Goal: Transaction & Acquisition: Purchase product/service

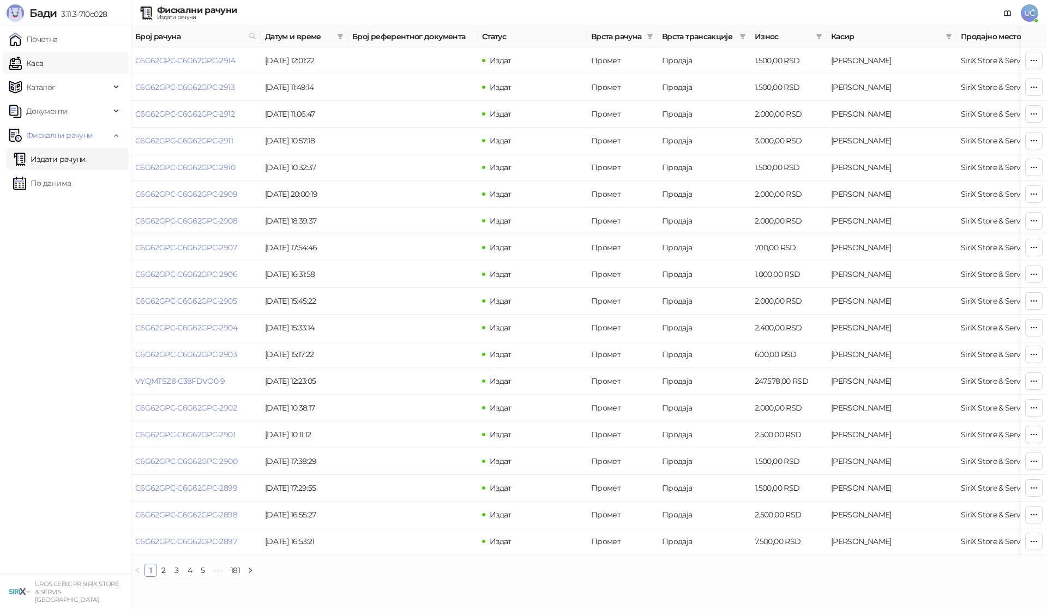
click at [43, 67] on link "Каса" at bounding box center [26, 63] width 34 height 22
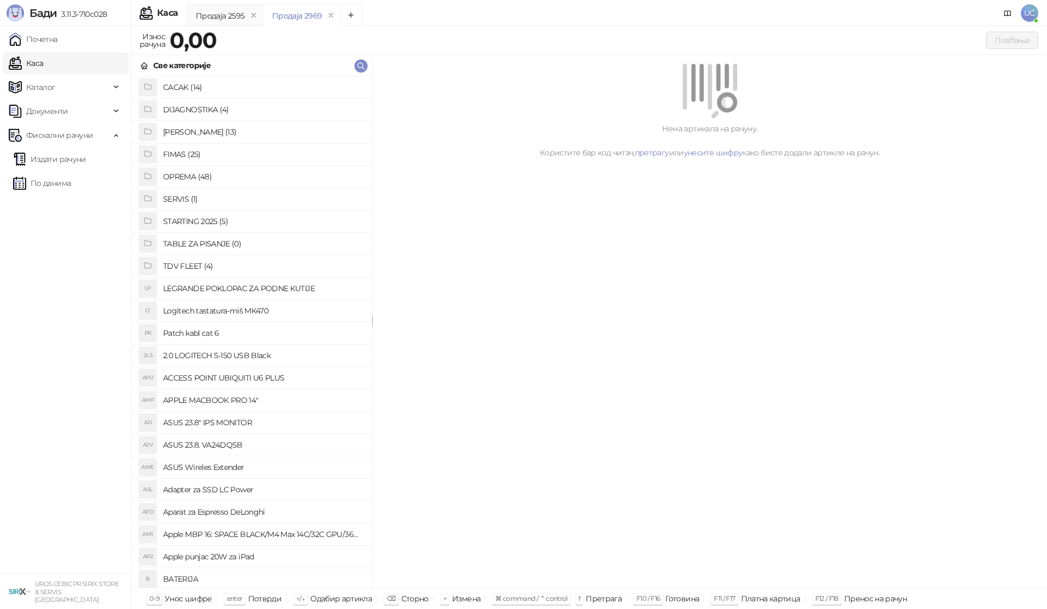
click at [219, 178] on h4 "OPREMA (48)" at bounding box center [263, 176] width 200 height 17
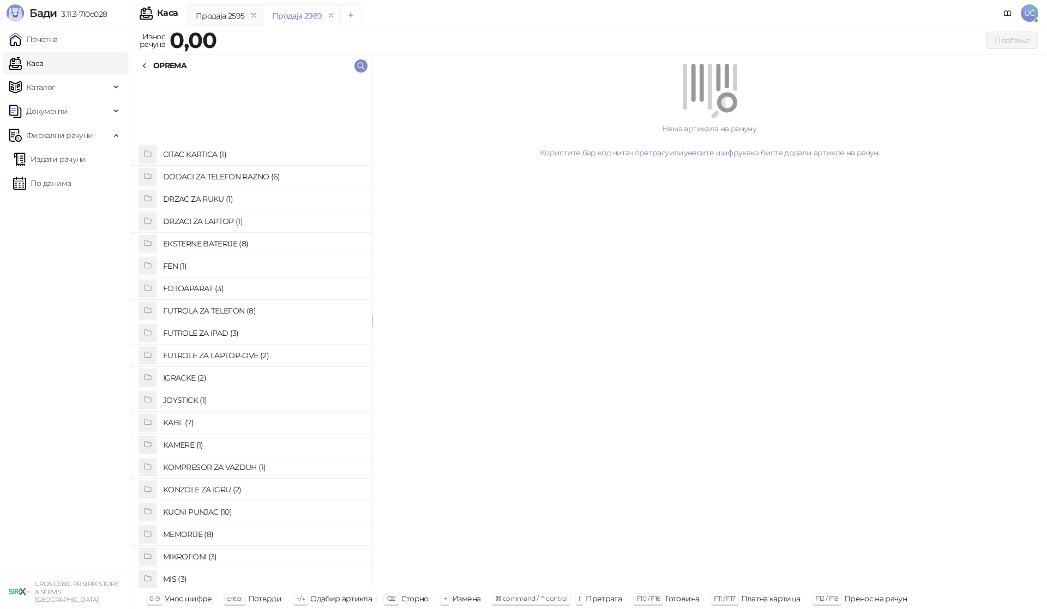
scroll to position [327, 0]
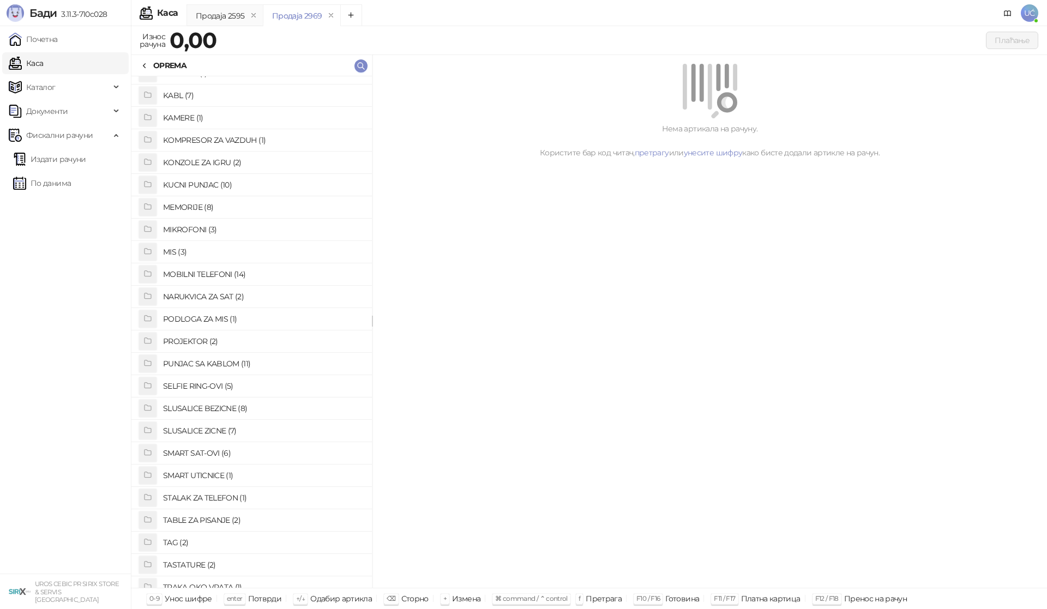
click at [227, 369] on h4 "PUNJAC SA KABLOM (11)" at bounding box center [263, 363] width 200 height 17
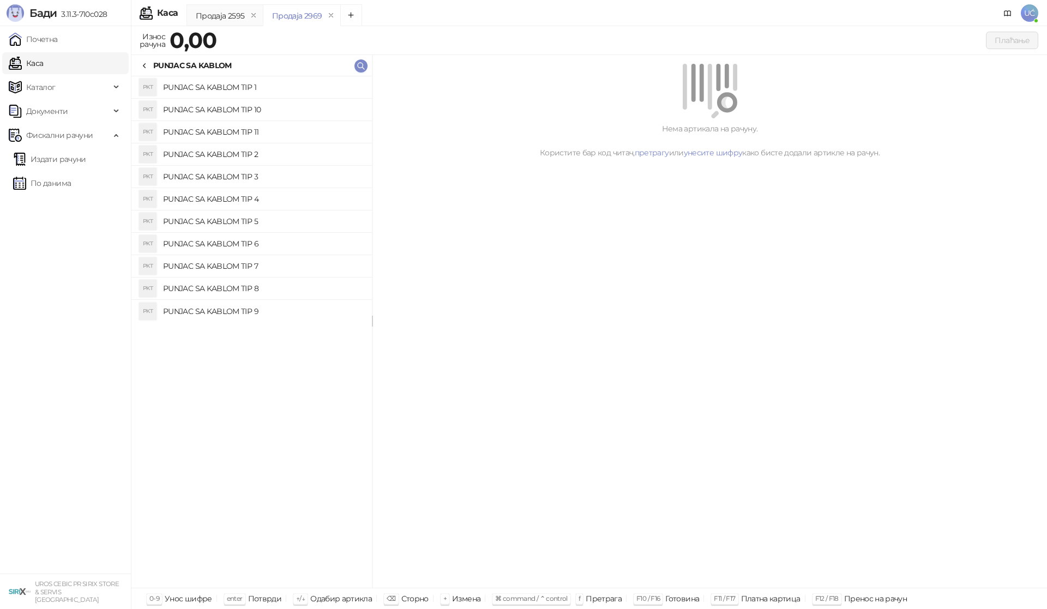
click at [253, 153] on h4 "PUNJAC SA KABLOM TIP 2" at bounding box center [263, 154] width 200 height 17
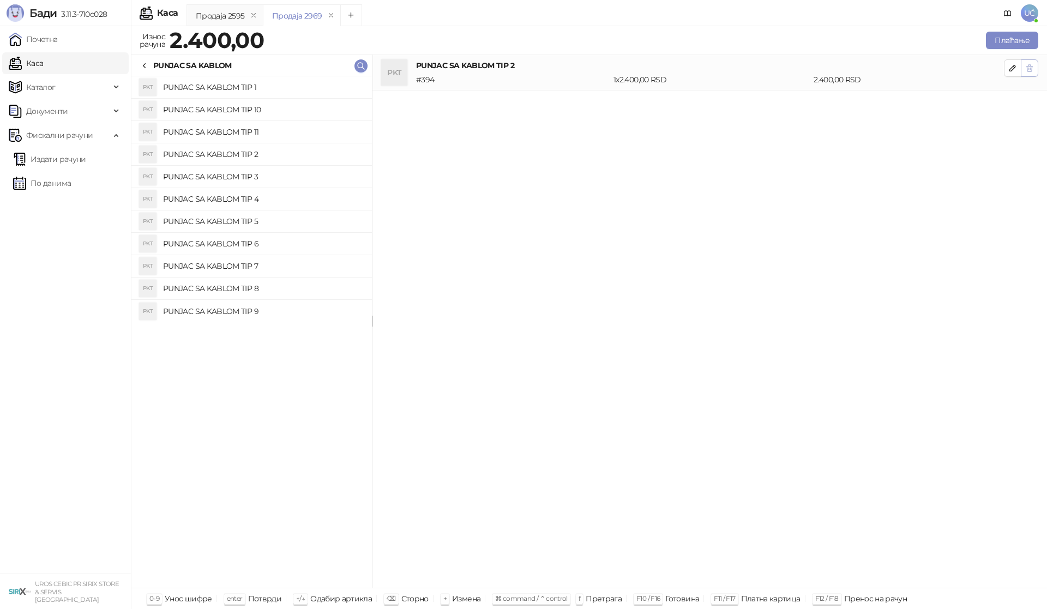
click at [1026, 65] on icon "button" at bounding box center [1029, 68] width 9 height 9
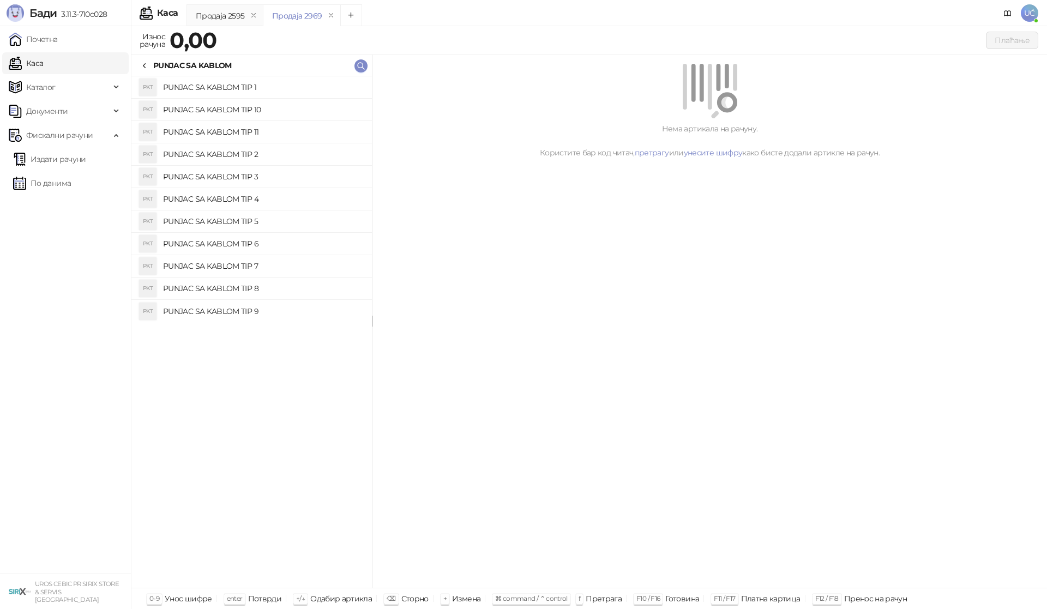
click at [299, 207] on h4 "PUNJAC SA KABLOM TIP 4" at bounding box center [263, 198] width 200 height 17
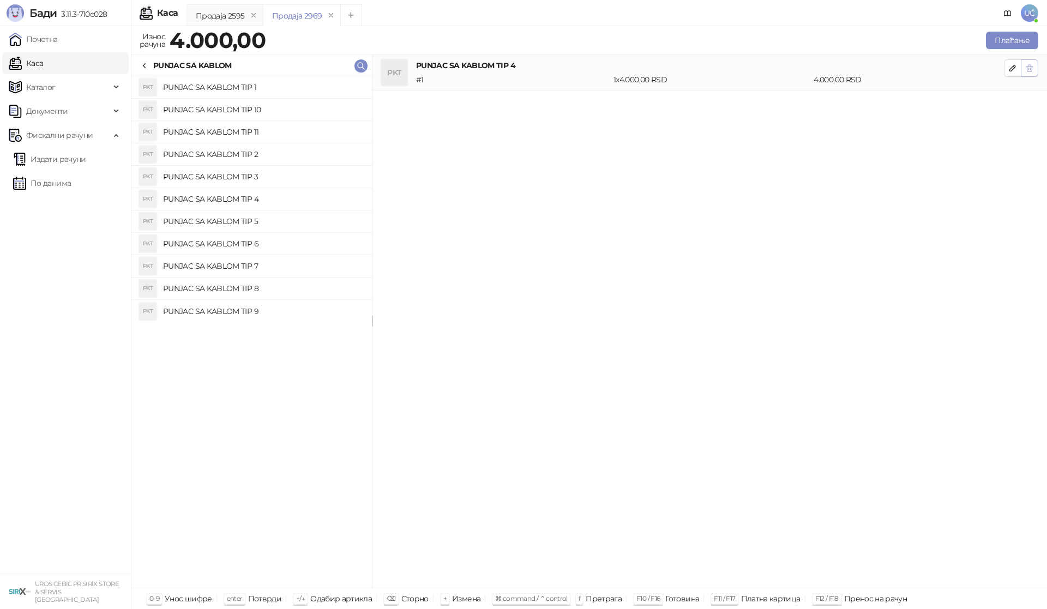
click at [1035, 69] on button "button" at bounding box center [1029, 67] width 17 height 17
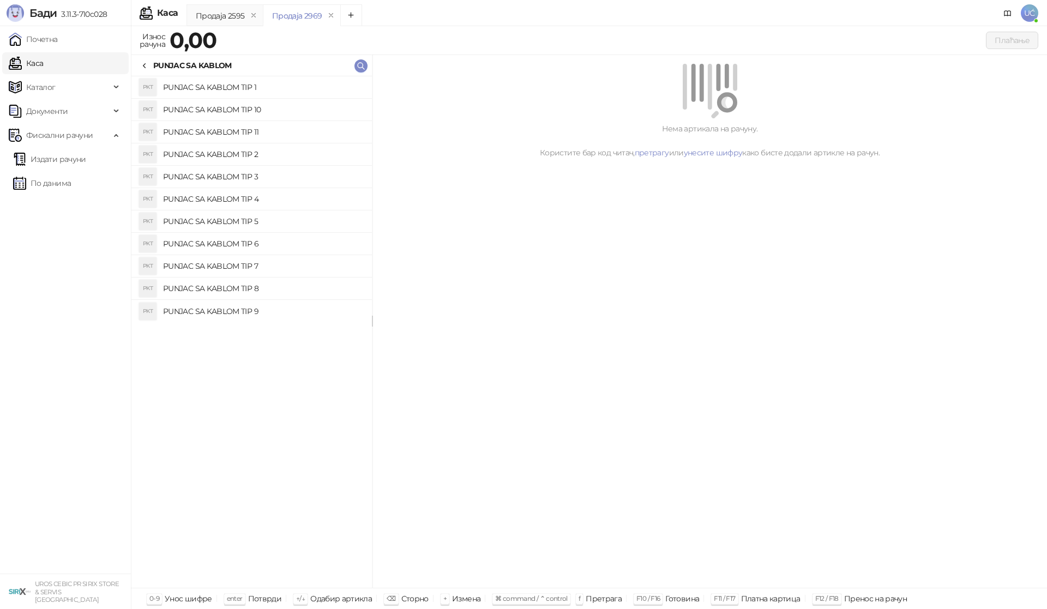
click at [273, 177] on h4 "PUNJAC SA KABLOM TIP 3" at bounding box center [263, 176] width 200 height 17
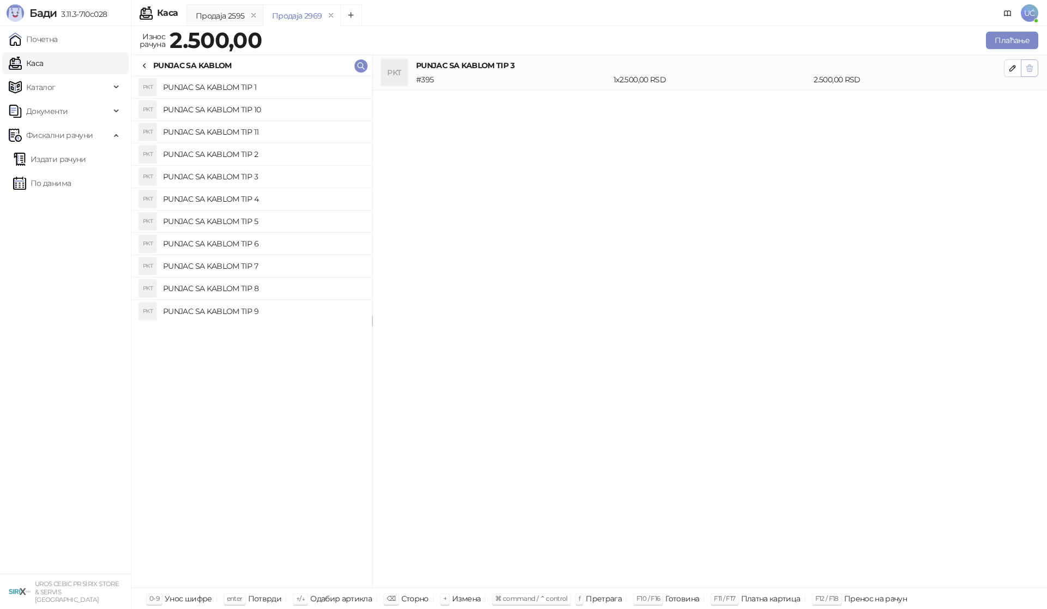
click at [1035, 66] on button "button" at bounding box center [1029, 67] width 17 height 17
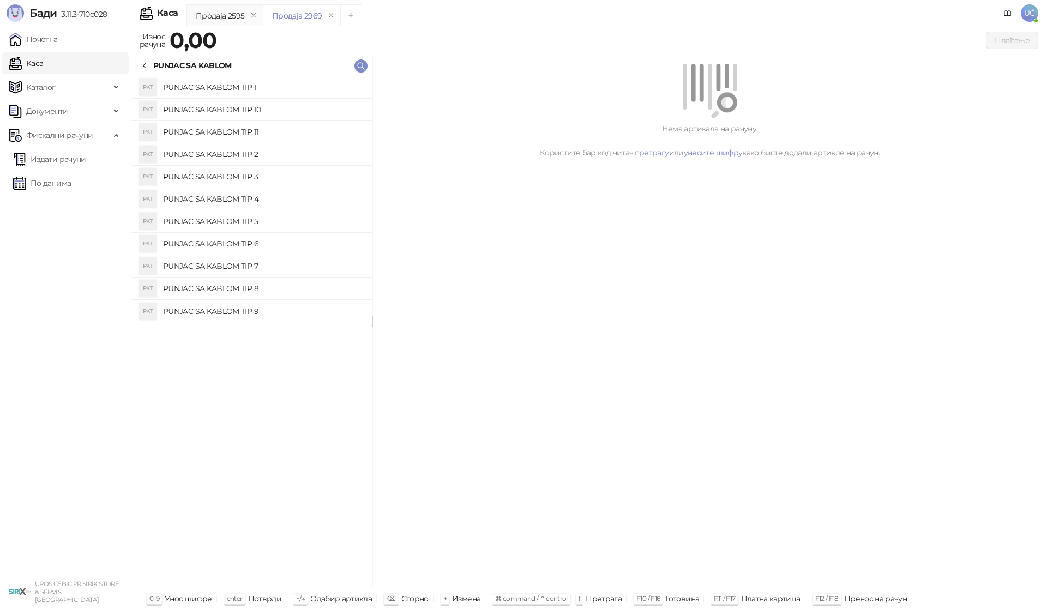
click at [257, 269] on h4 "PUNJAC SA KABLOM TIP 7" at bounding box center [263, 265] width 200 height 17
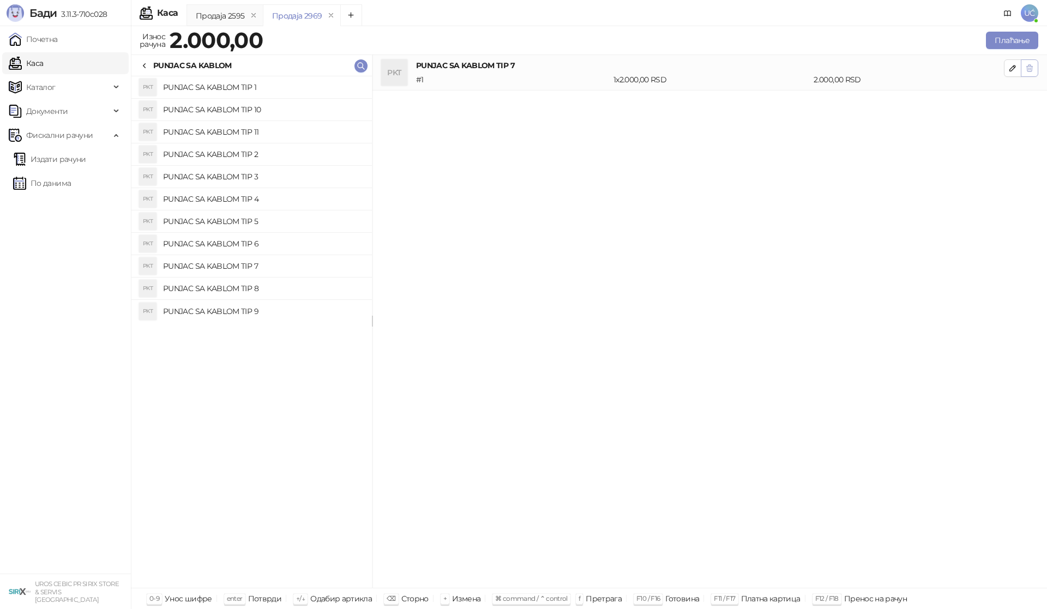
click at [1027, 68] on icon "button" at bounding box center [1030, 68] width 6 height 7
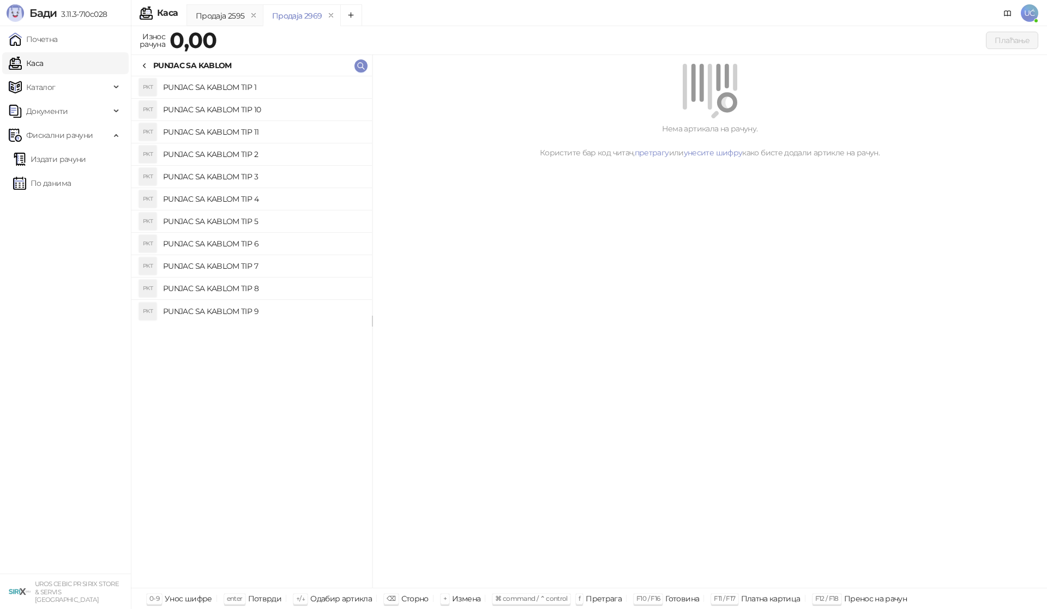
click at [316, 291] on h4 "PUNJAC SA KABLOM TIP 8" at bounding box center [263, 288] width 200 height 17
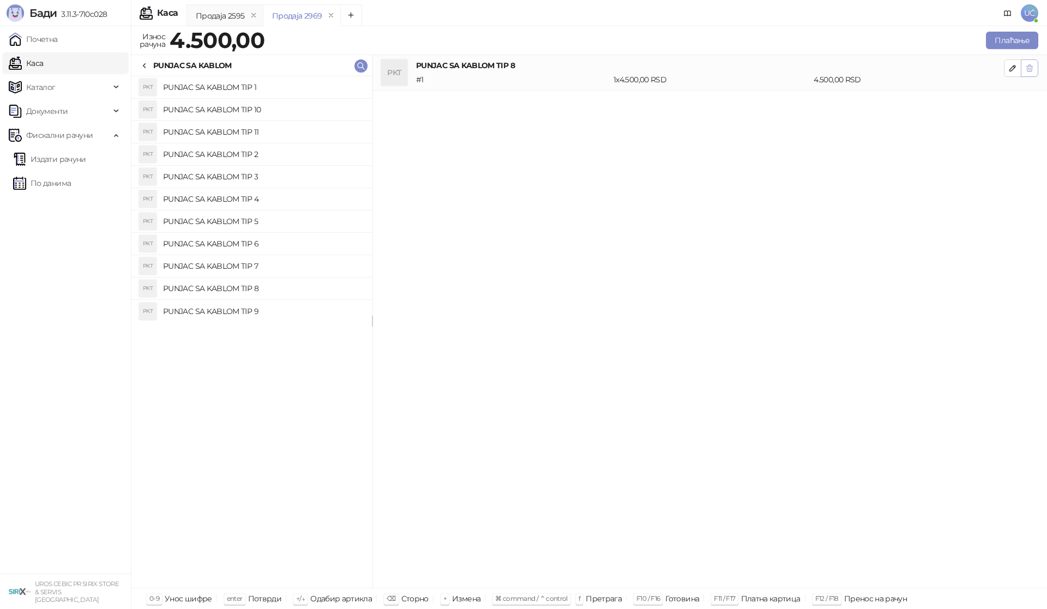
click at [1031, 69] on button "button" at bounding box center [1029, 67] width 17 height 17
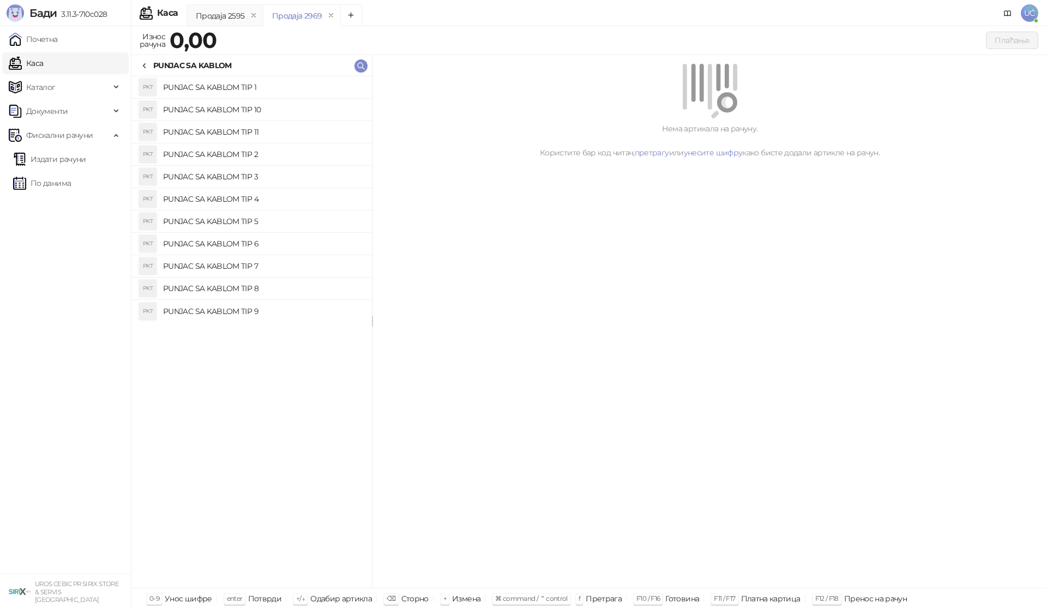
click at [310, 312] on h4 "PUNJAC SA KABLOM TIP 9" at bounding box center [263, 311] width 200 height 17
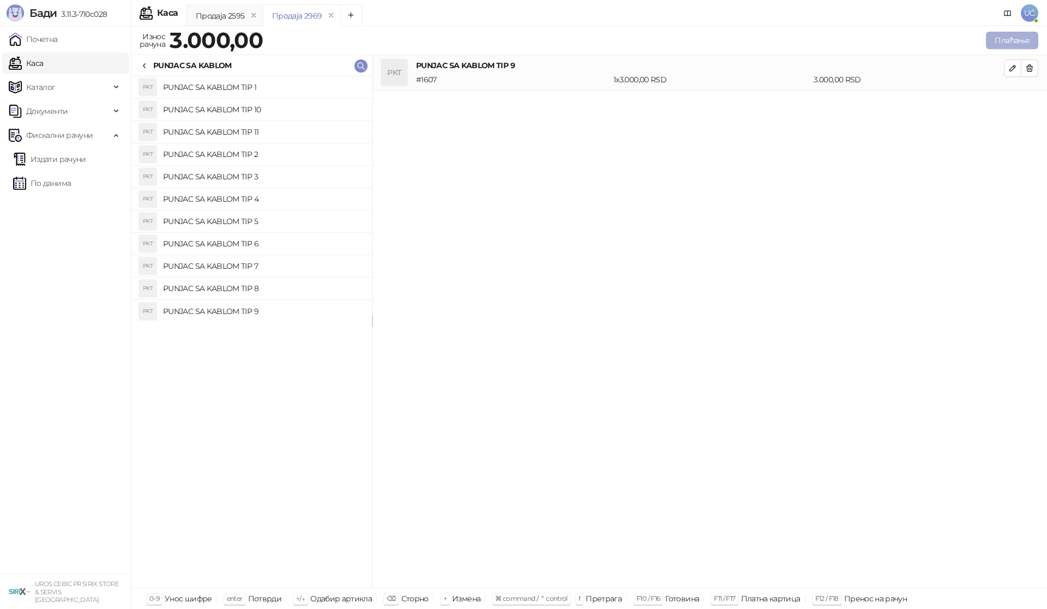
click at [1020, 39] on button "Плаћање" at bounding box center [1012, 40] width 52 height 17
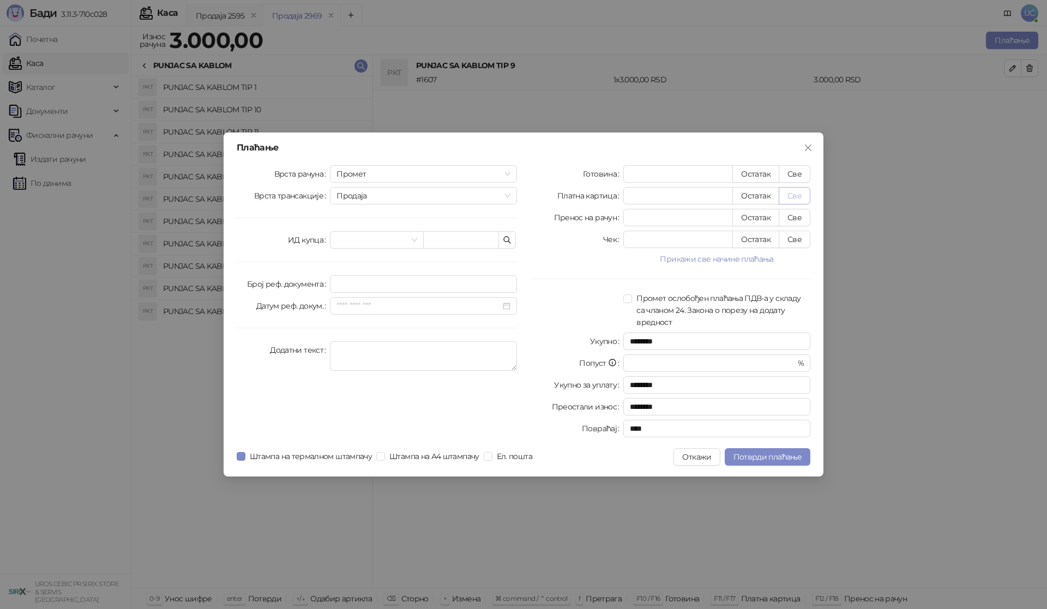
click at [796, 194] on button "Све" at bounding box center [795, 195] width 32 height 17
type input "****"
click at [789, 456] on span "Потврди плаћање" at bounding box center [768, 457] width 68 height 10
